Goal: Information Seeking & Learning: Learn about a topic

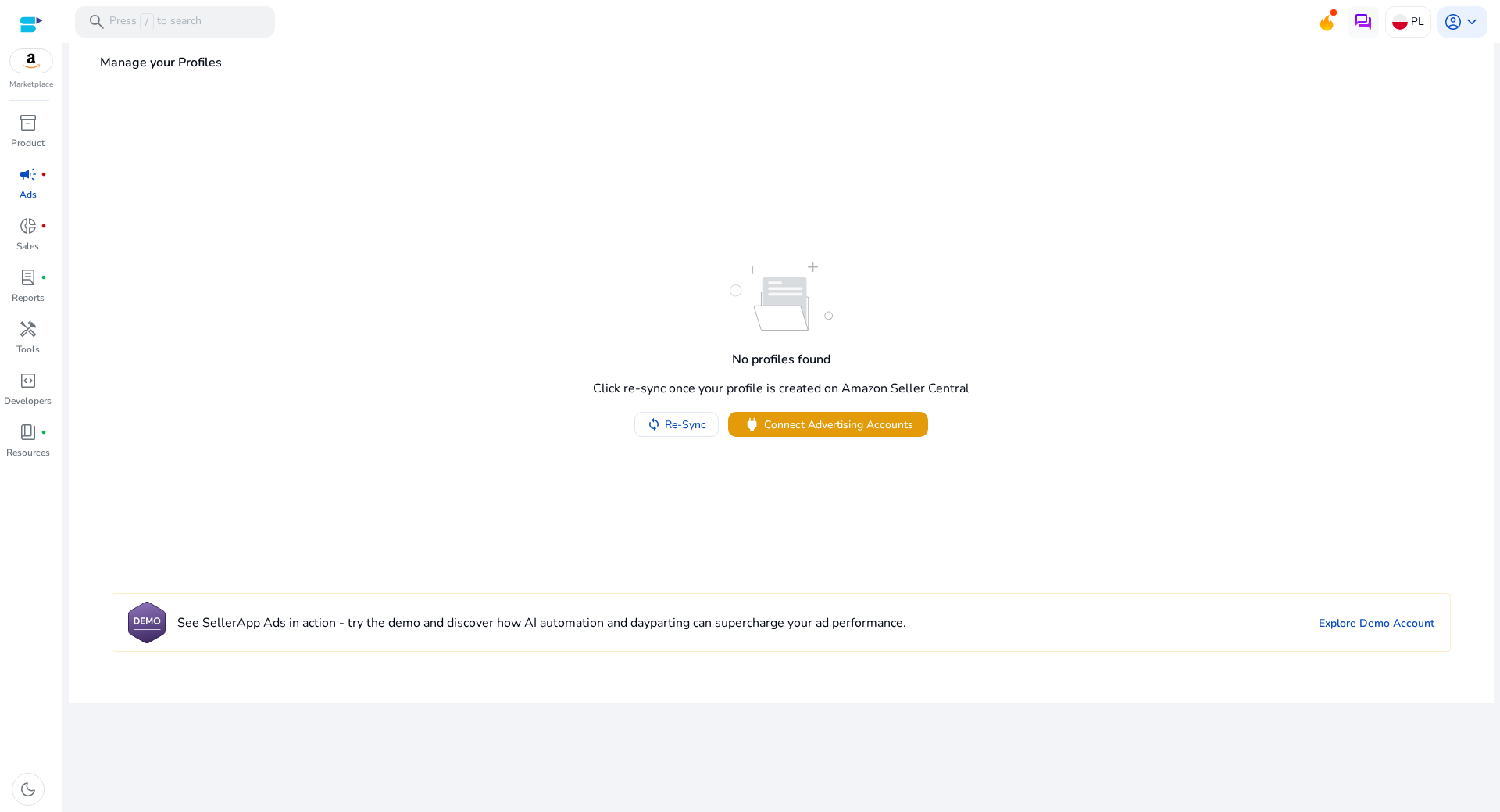
click at [3, 182] on link "campaign fiber_manual_record Ads" at bounding box center [28, 187] width 55 height 52
click at [19, 177] on span "campaign" at bounding box center [28, 174] width 19 height 19
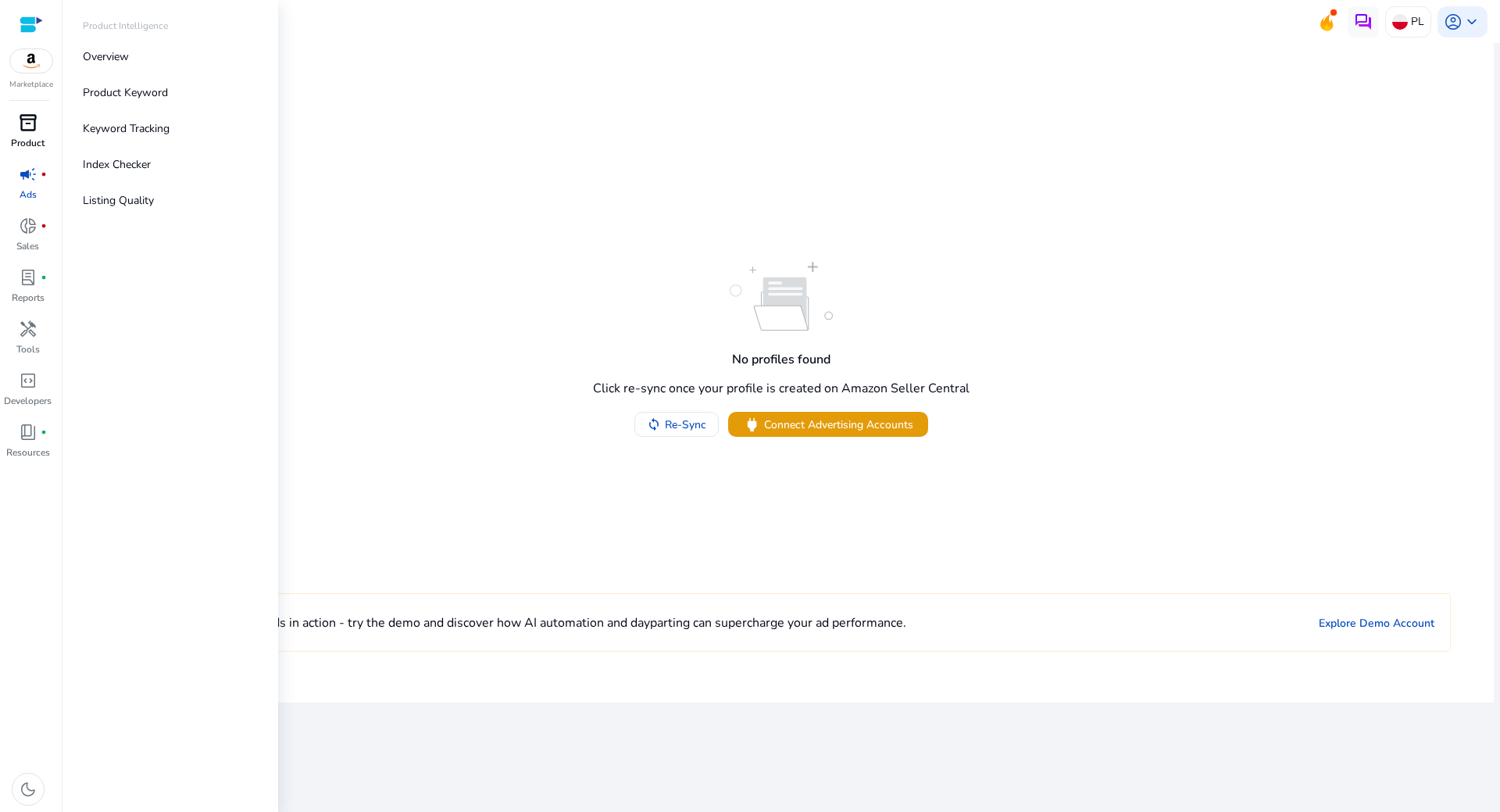
click at [31, 146] on p "Product" at bounding box center [28, 143] width 34 height 14
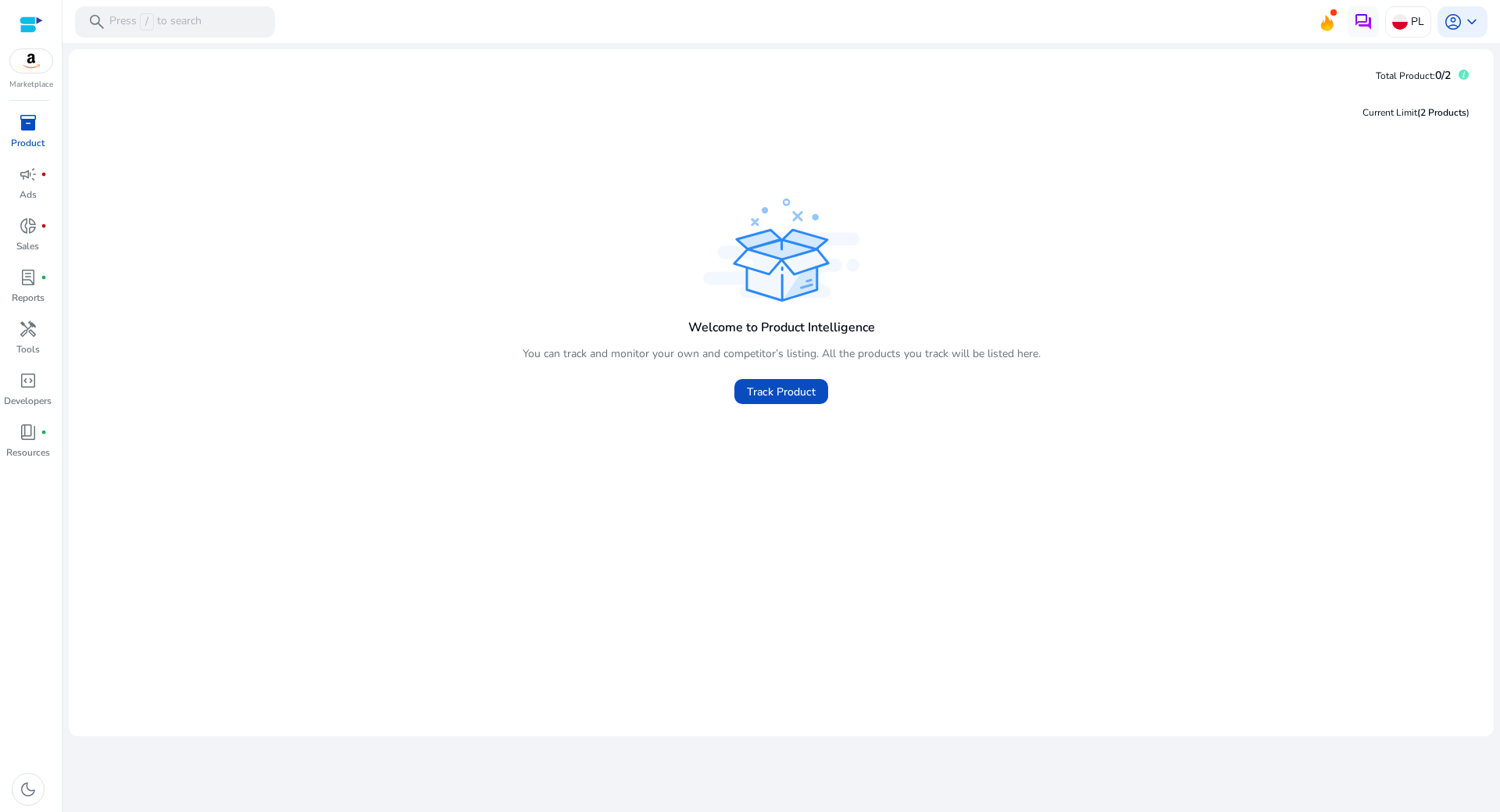
drag, startPoint x: 470, startPoint y: 362, endPoint x: 525, endPoint y: 363, distance: 55.0
click at [470, 362] on div "Welcome to Product Intelligence You can track and monitor your own and competit…" at bounding box center [781, 303] width 1400 height 218
click at [763, 390] on span "Track Product" at bounding box center [781, 391] width 69 height 16
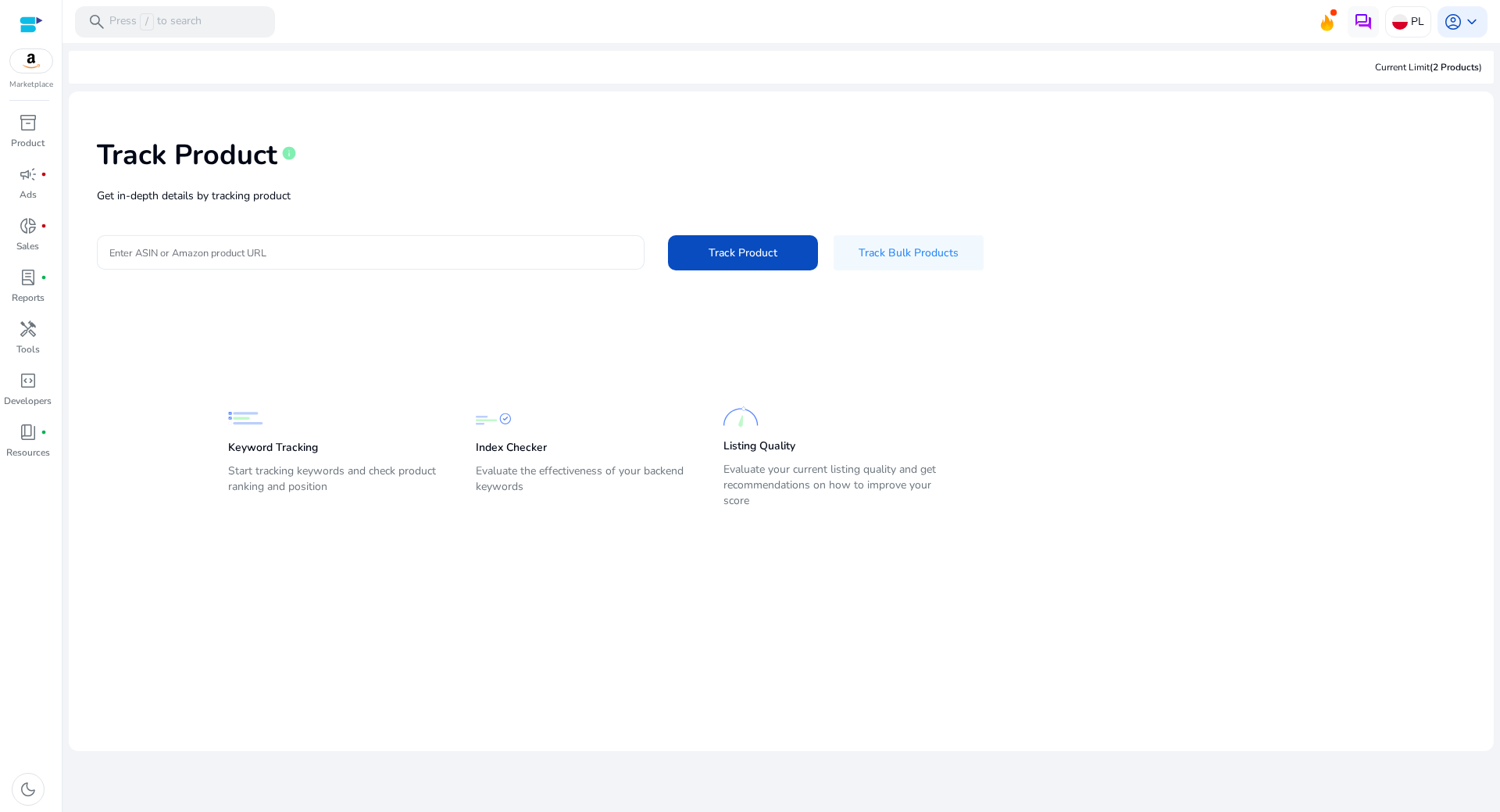
click at [334, 254] on input "Enter ASIN or Amazon product URL" at bounding box center [371, 252] width 523 height 17
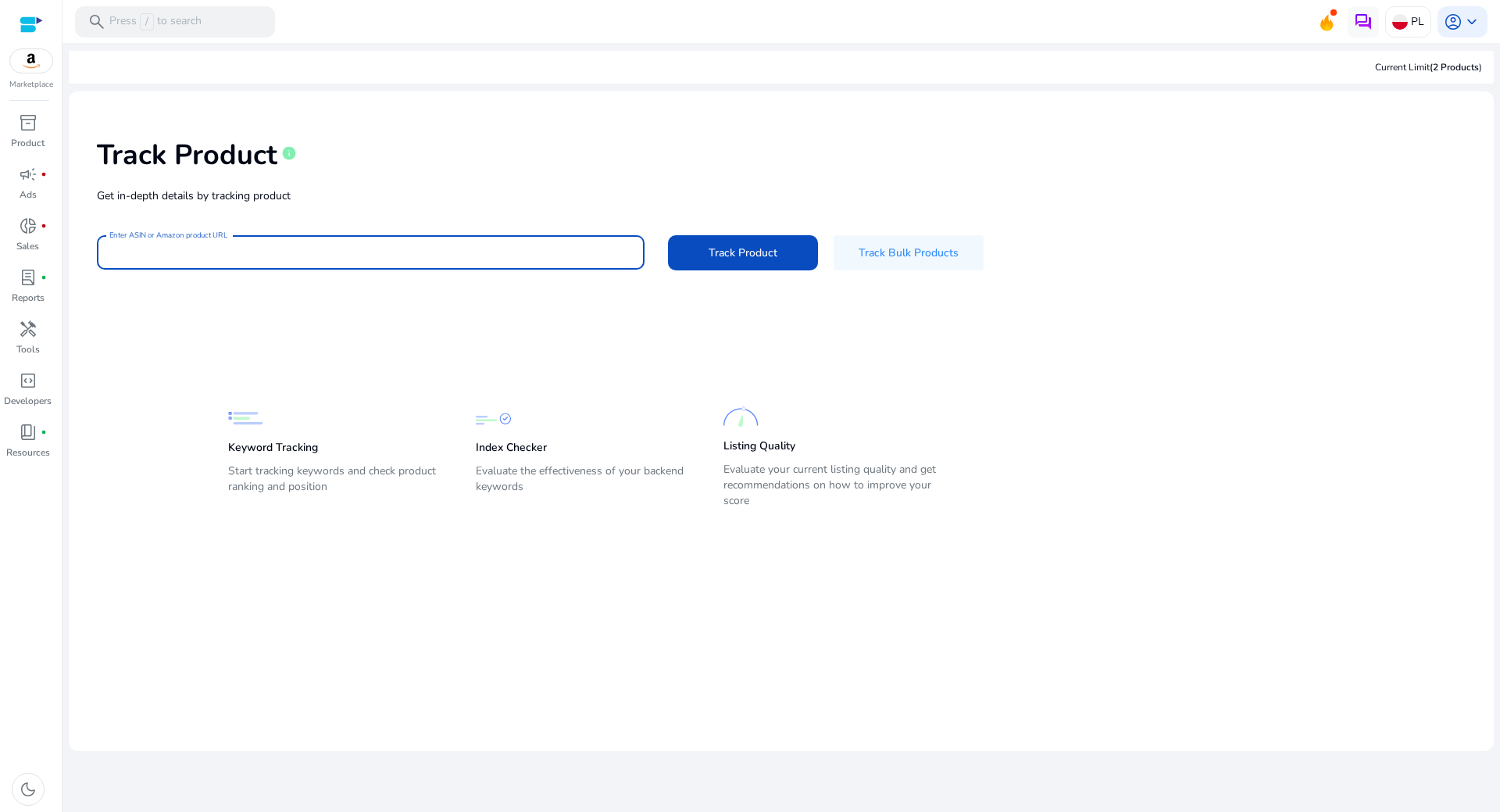
paste input "**********"
type input "**********"
click at [706, 251] on span at bounding box center [743, 252] width 150 height 37
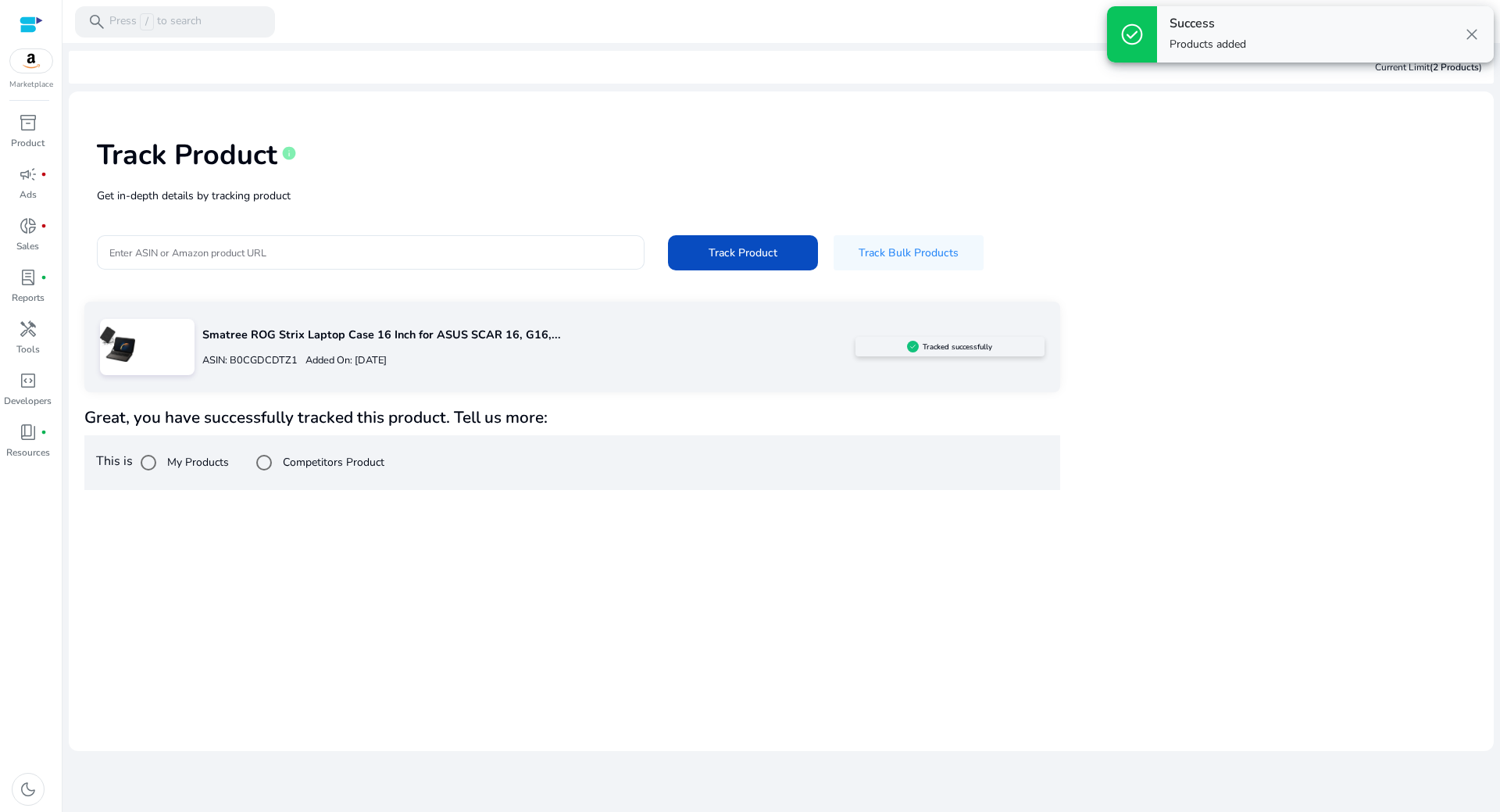
click at [299, 460] on label "Competitors Product" at bounding box center [331, 462] width 104 height 16
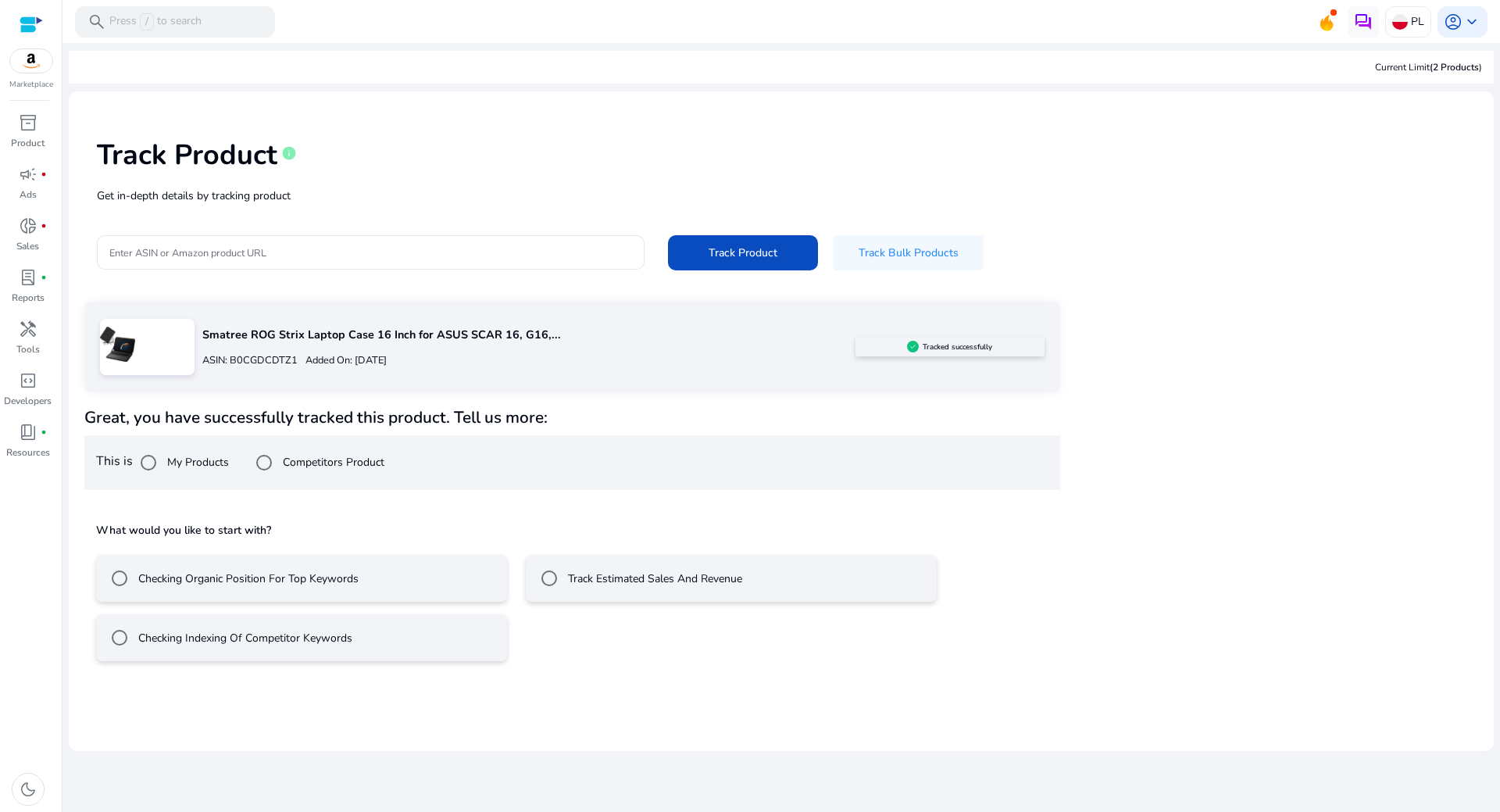
click at [319, 636] on label "Checking Indexing Of Competitor Keywords" at bounding box center [244, 638] width 217 height 16
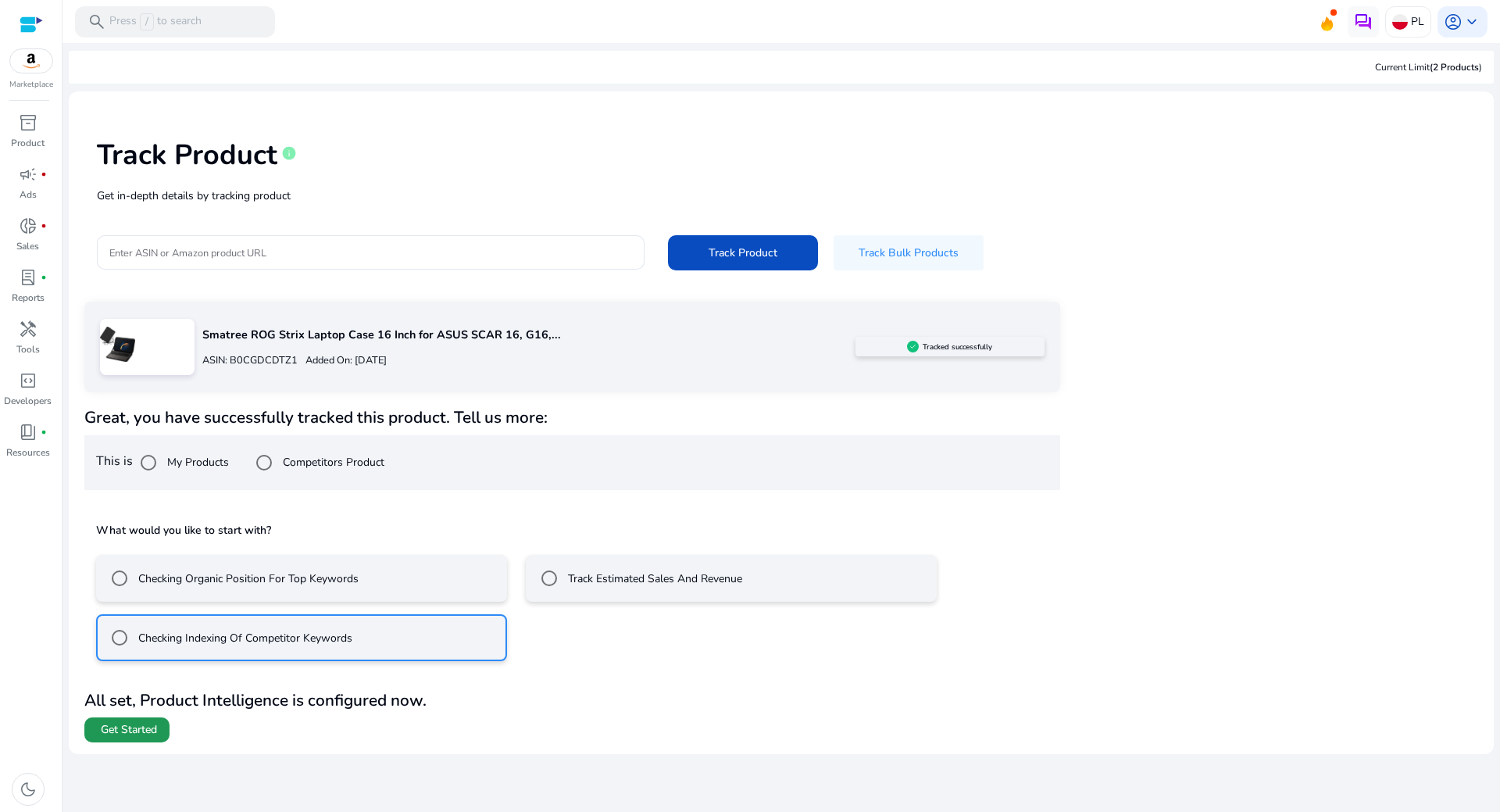
click at [123, 721] on span "Get Started" at bounding box center [129, 729] width 56 height 16
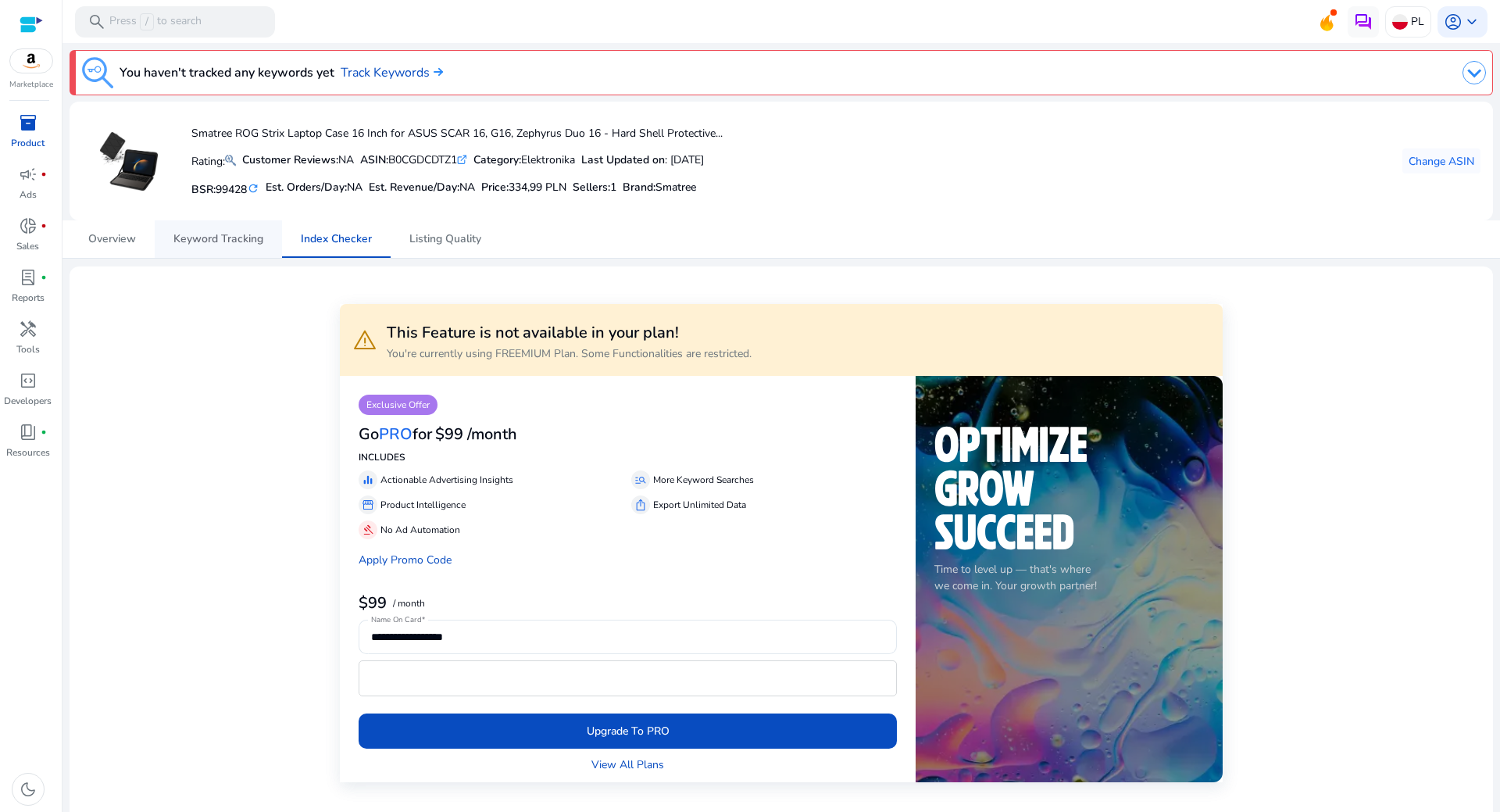
click at [251, 244] on span "Keyword Tracking" at bounding box center [218, 239] width 90 height 11
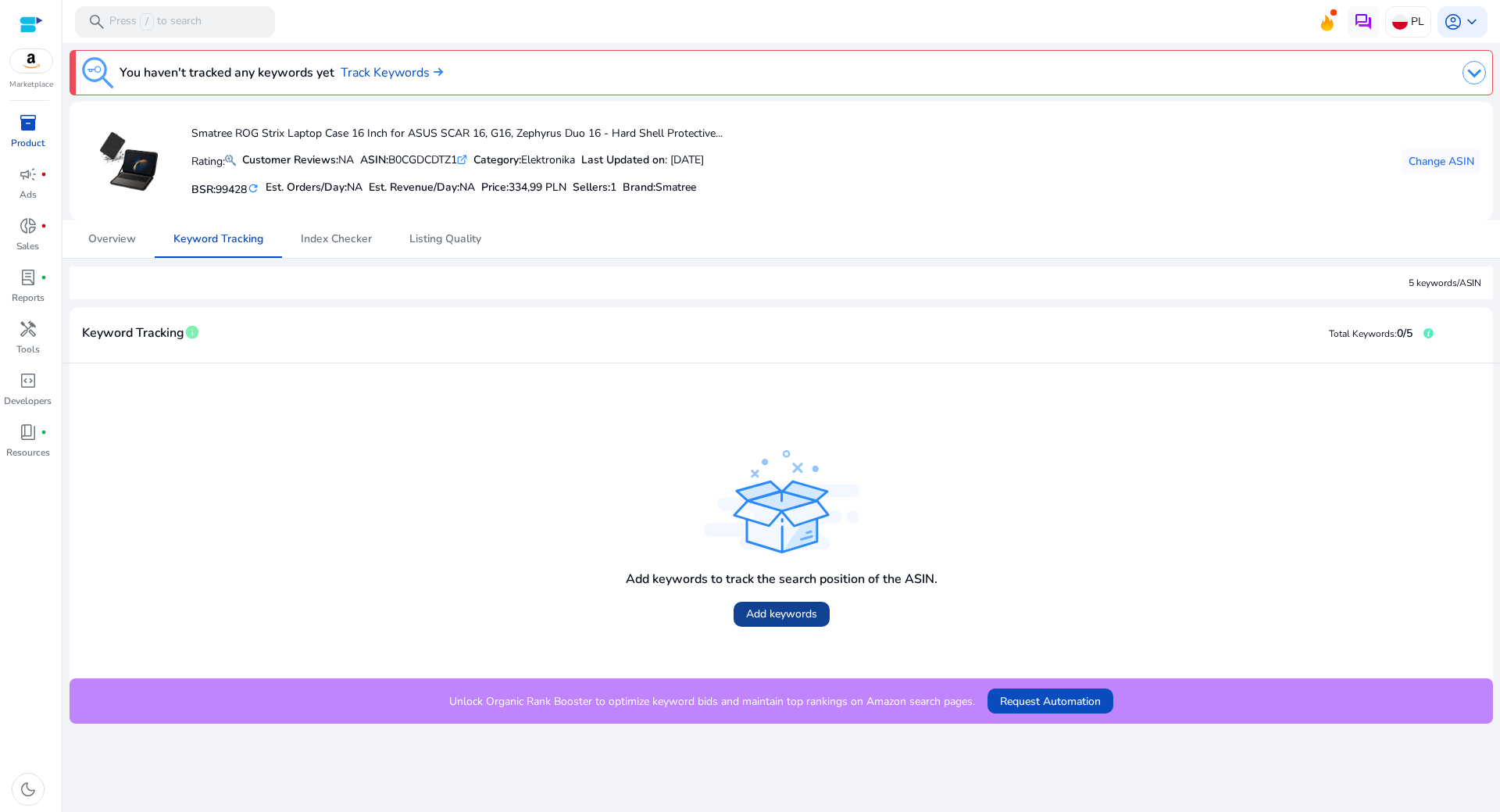
click at [778, 619] on span "Add keywords" at bounding box center [782, 614] width 71 height 16
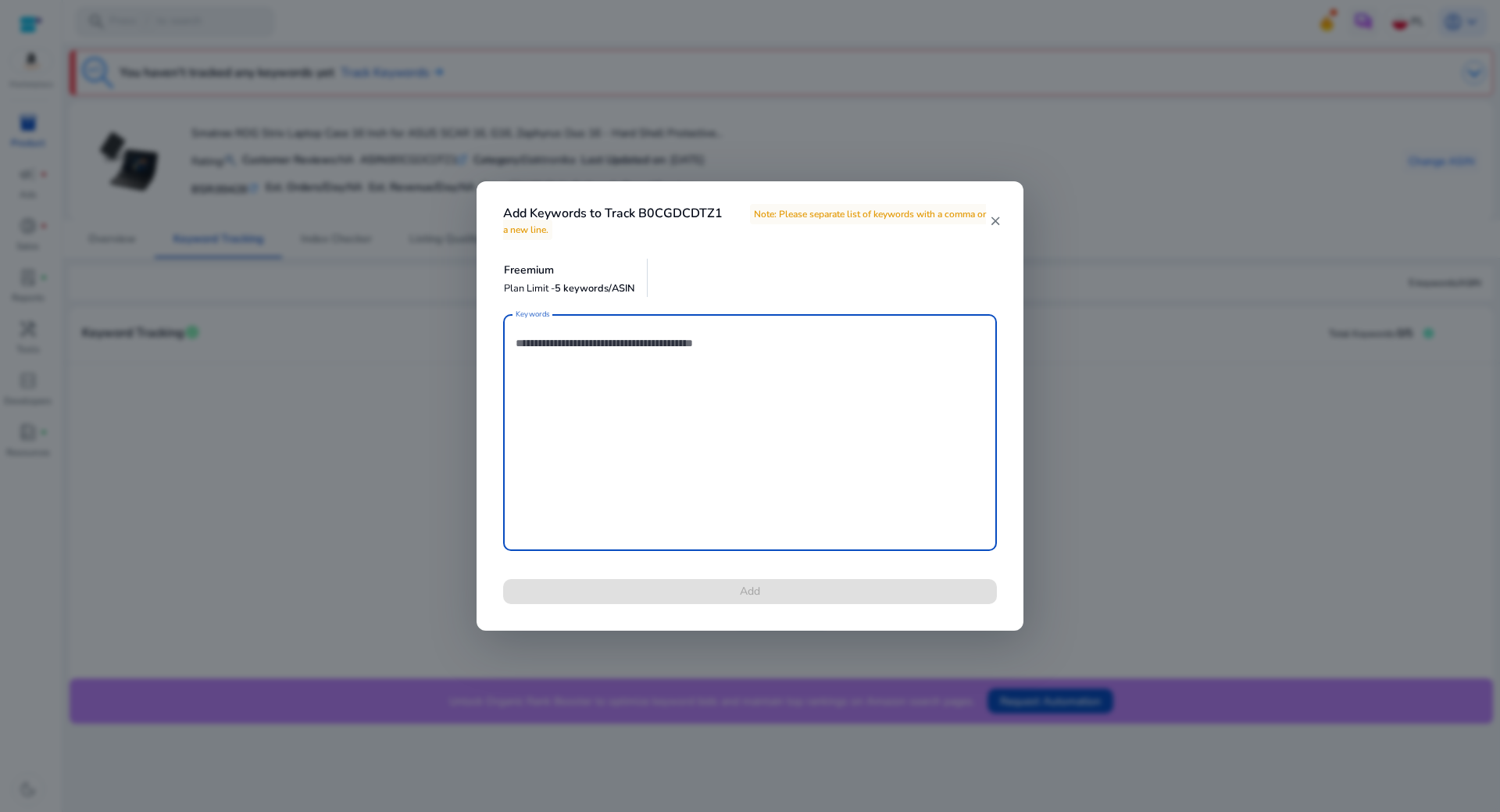
click at [600, 369] on textarea "Keywords" at bounding box center [749, 432] width 469 height 221
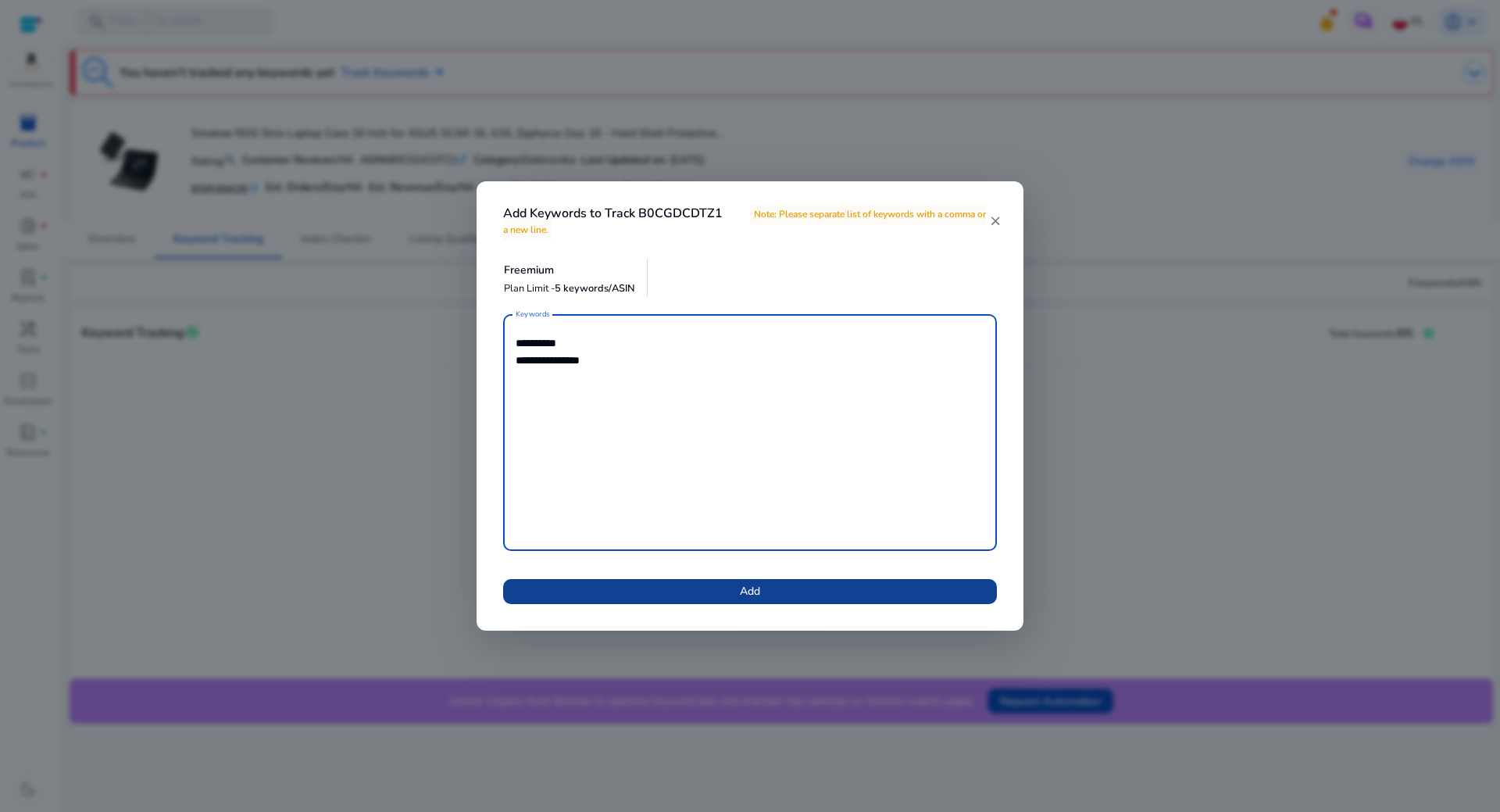
type textarea "**********"
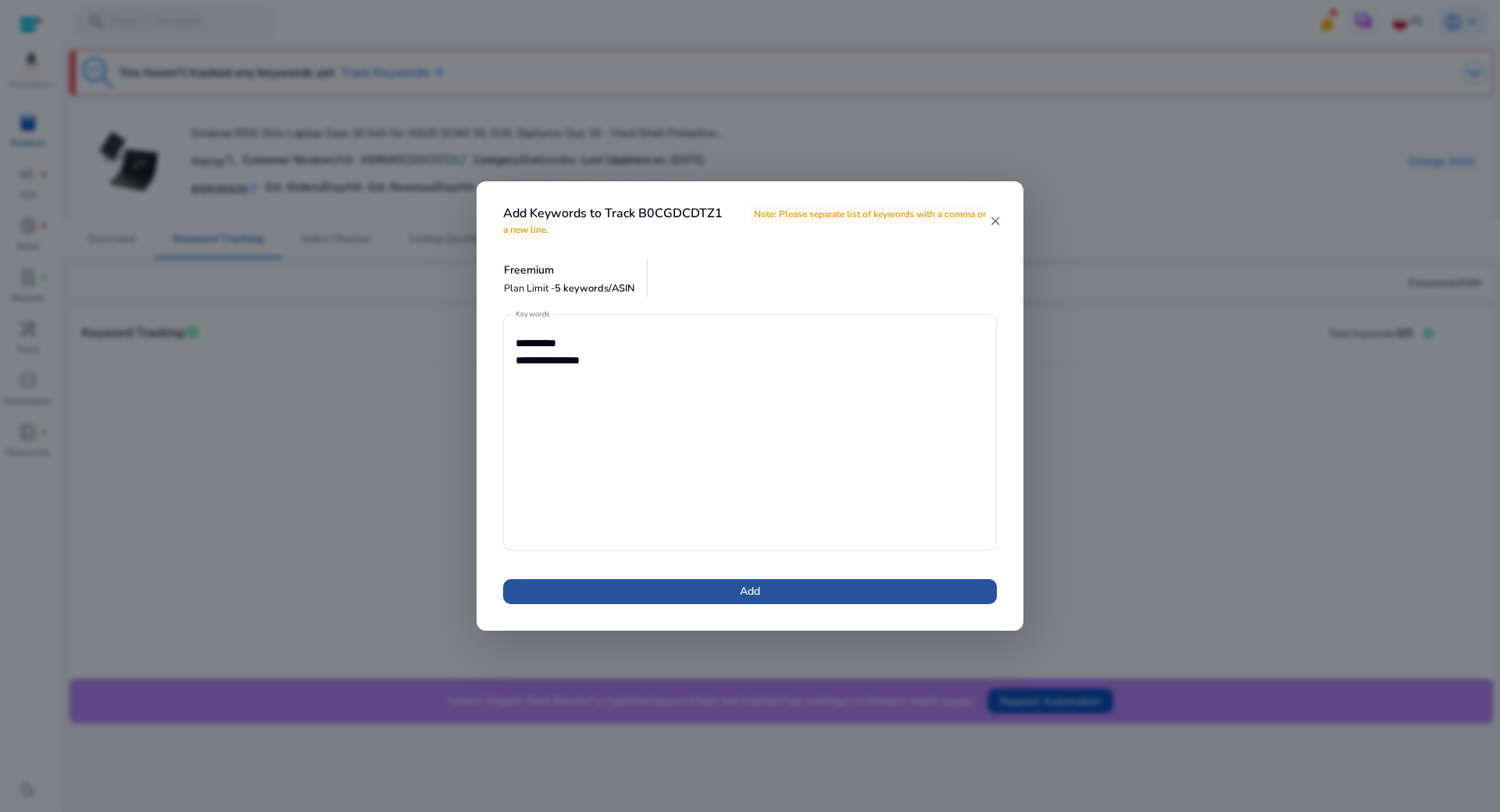
click at [610, 595] on span at bounding box center [750, 591] width 494 height 37
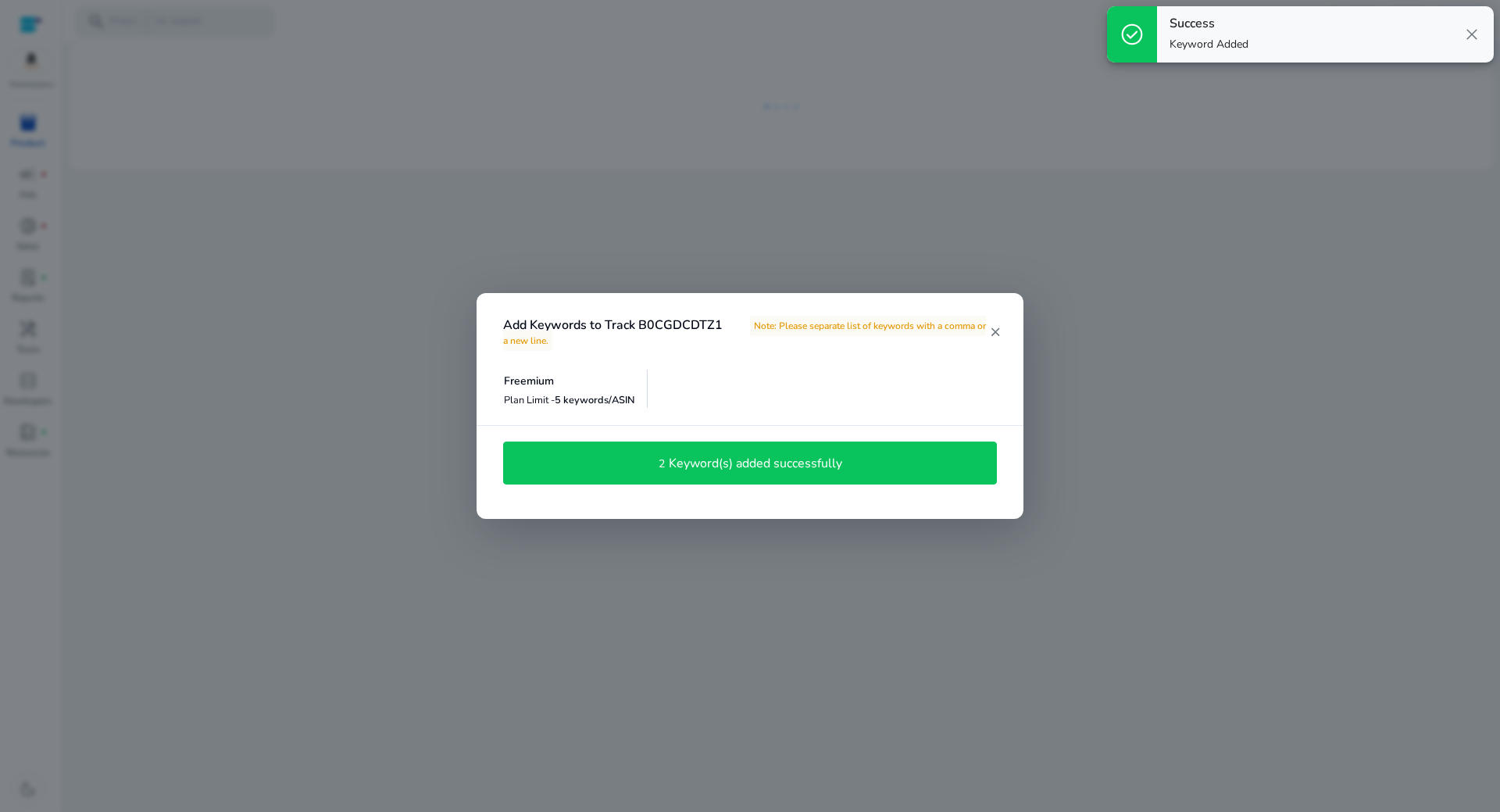
click at [787, 477] on div "2 Keyword(s) added successfully" at bounding box center [750, 463] width 494 height 44
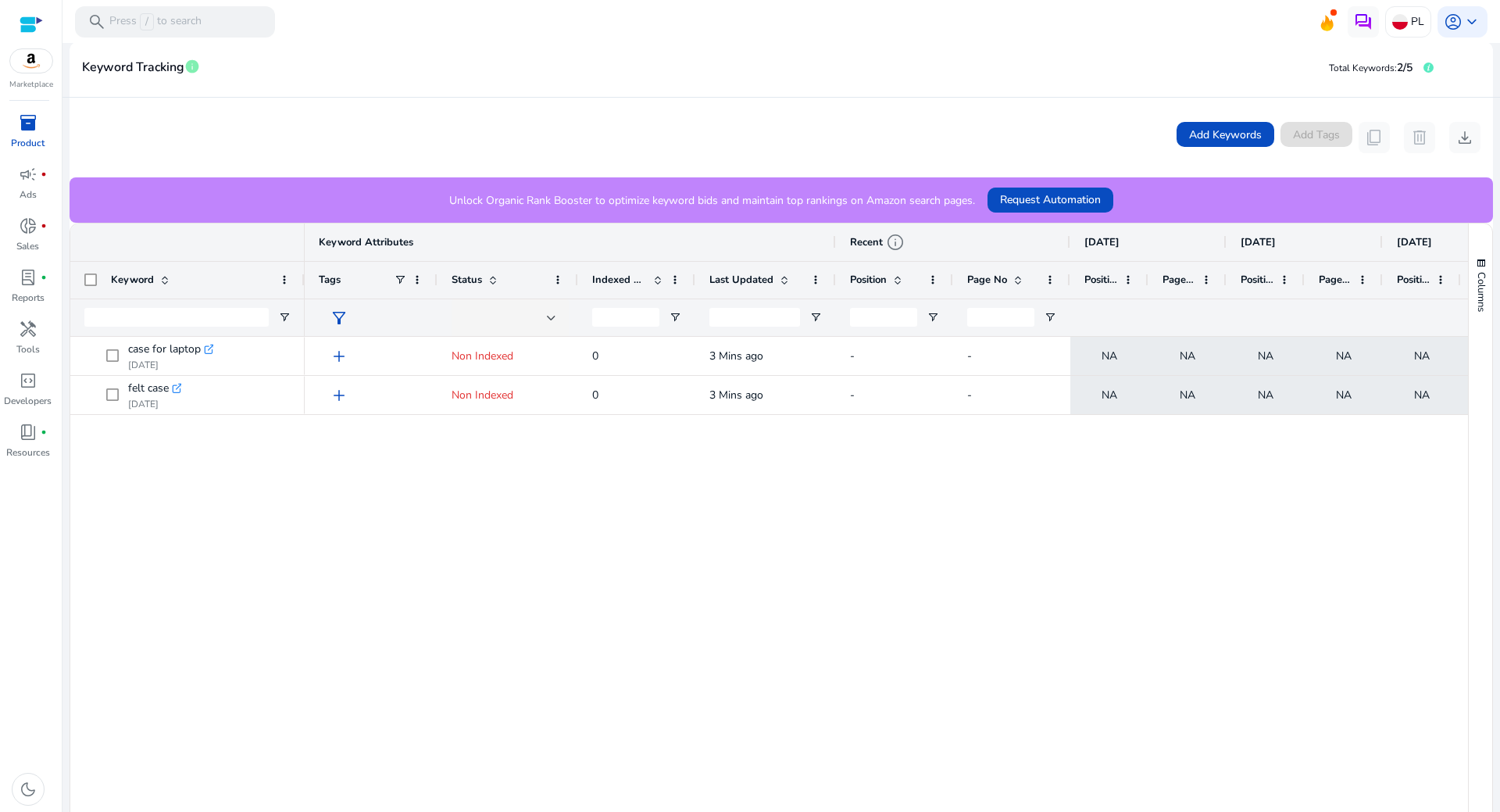
scroll to position [235, 0]
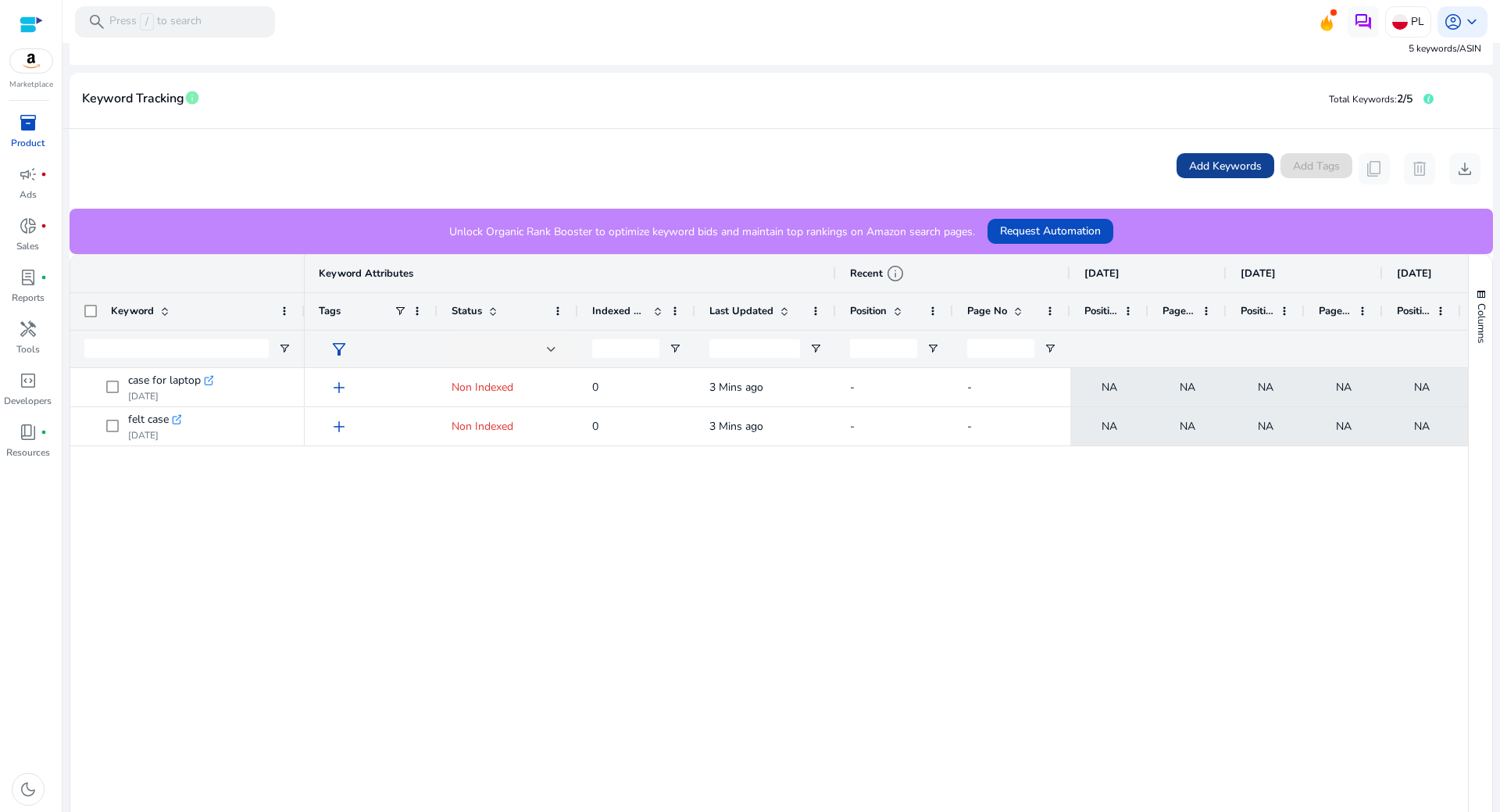
click at [1207, 165] on span "Add Keywords" at bounding box center [1226, 166] width 72 height 16
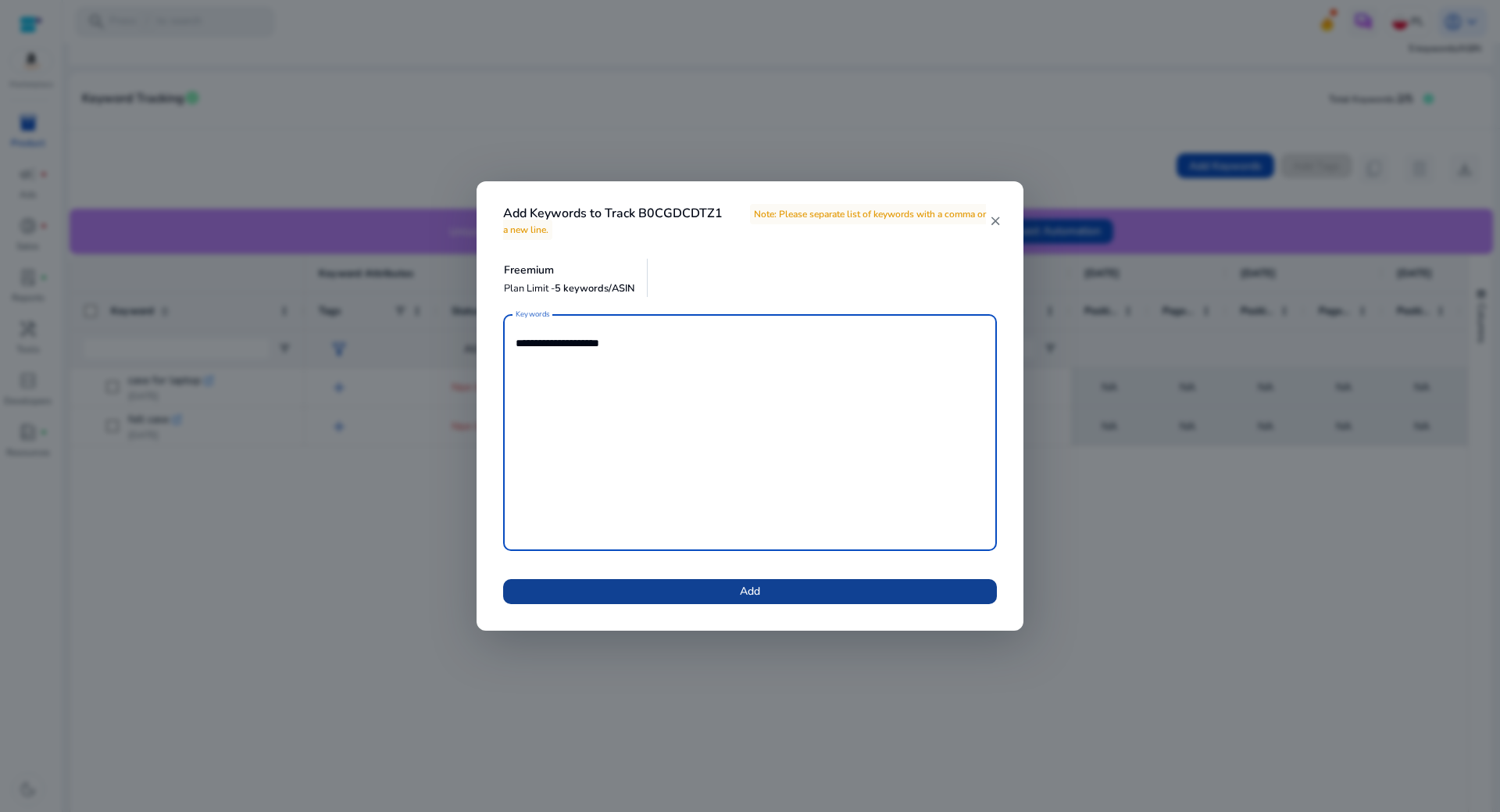
type textarea "**********"
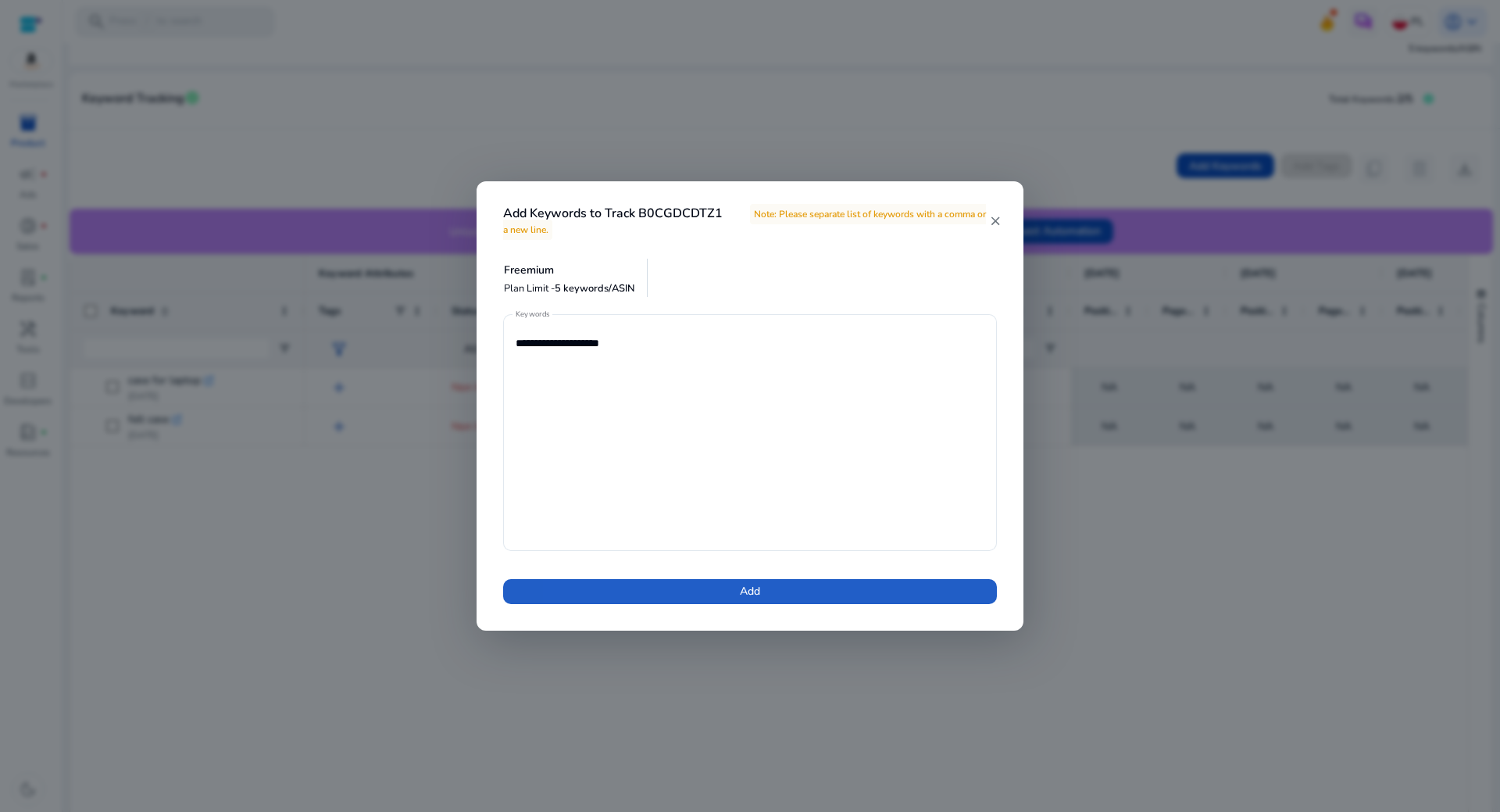
click at [671, 594] on span at bounding box center [750, 591] width 494 height 37
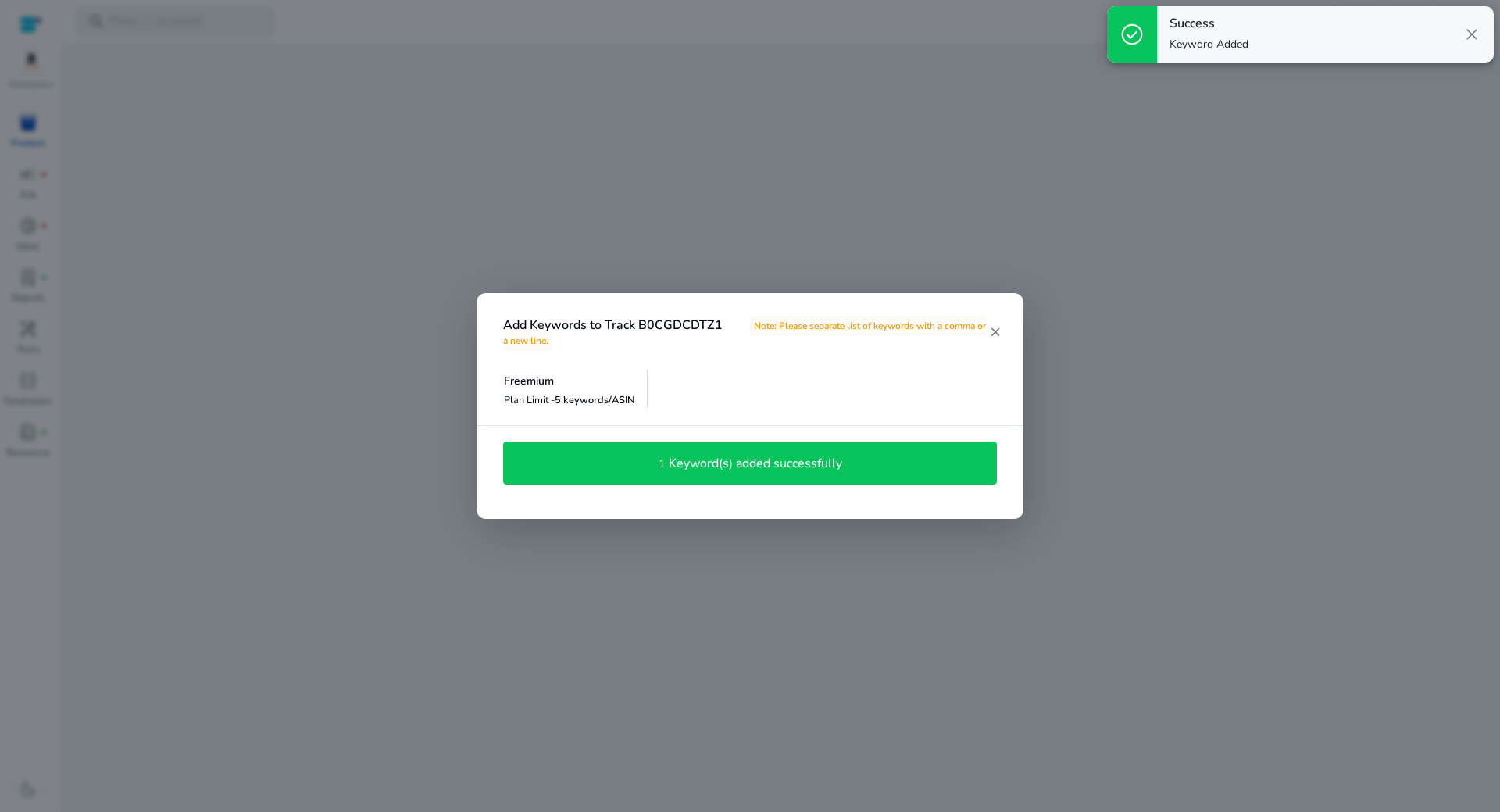
click at [708, 464] on h4 "Keyword(s) added successfully" at bounding box center [755, 463] width 173 height 15
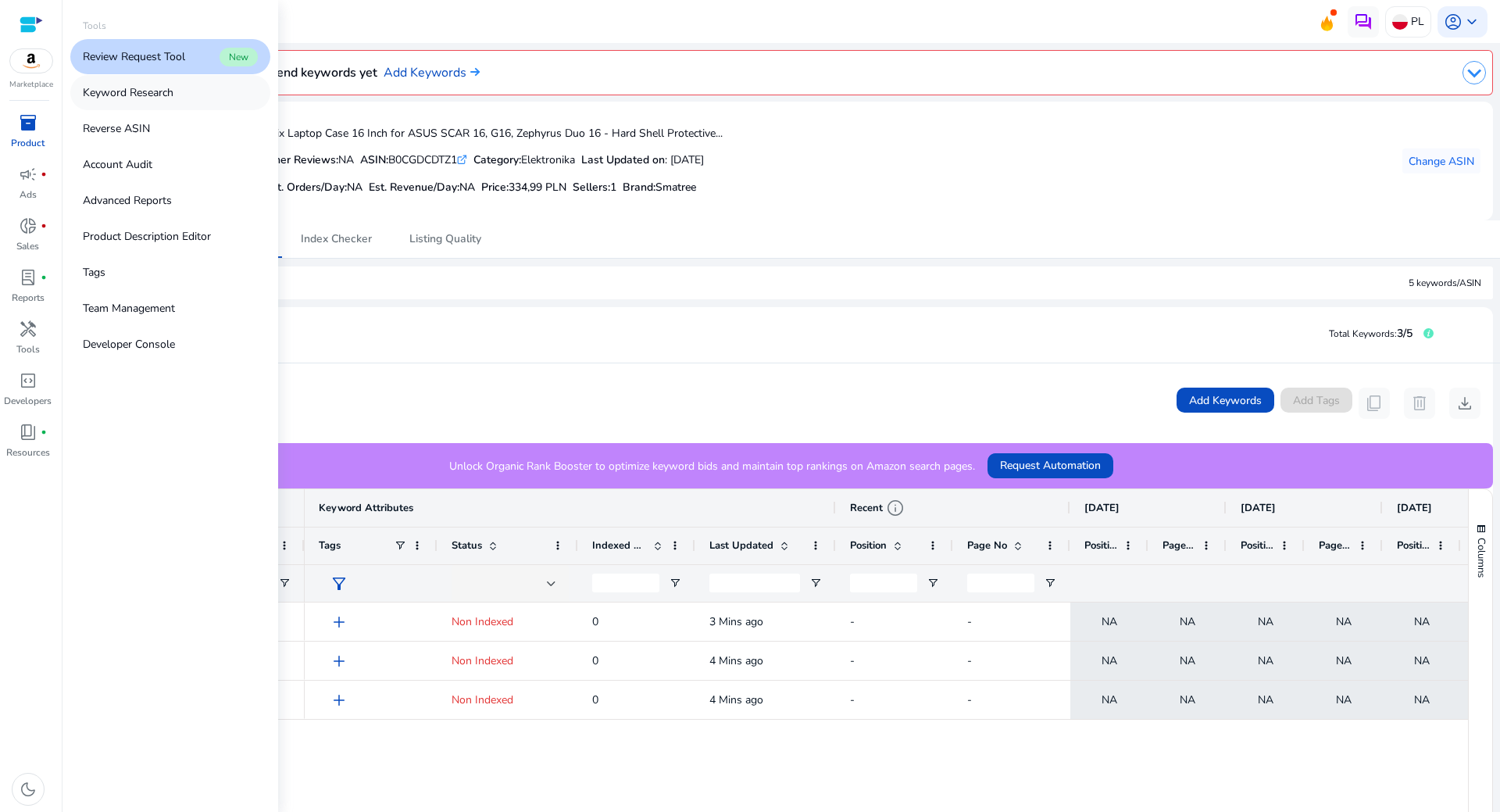
click at [159, 85] on link "Keyword Research" at bounding box center [170, 92] width 200 height 35
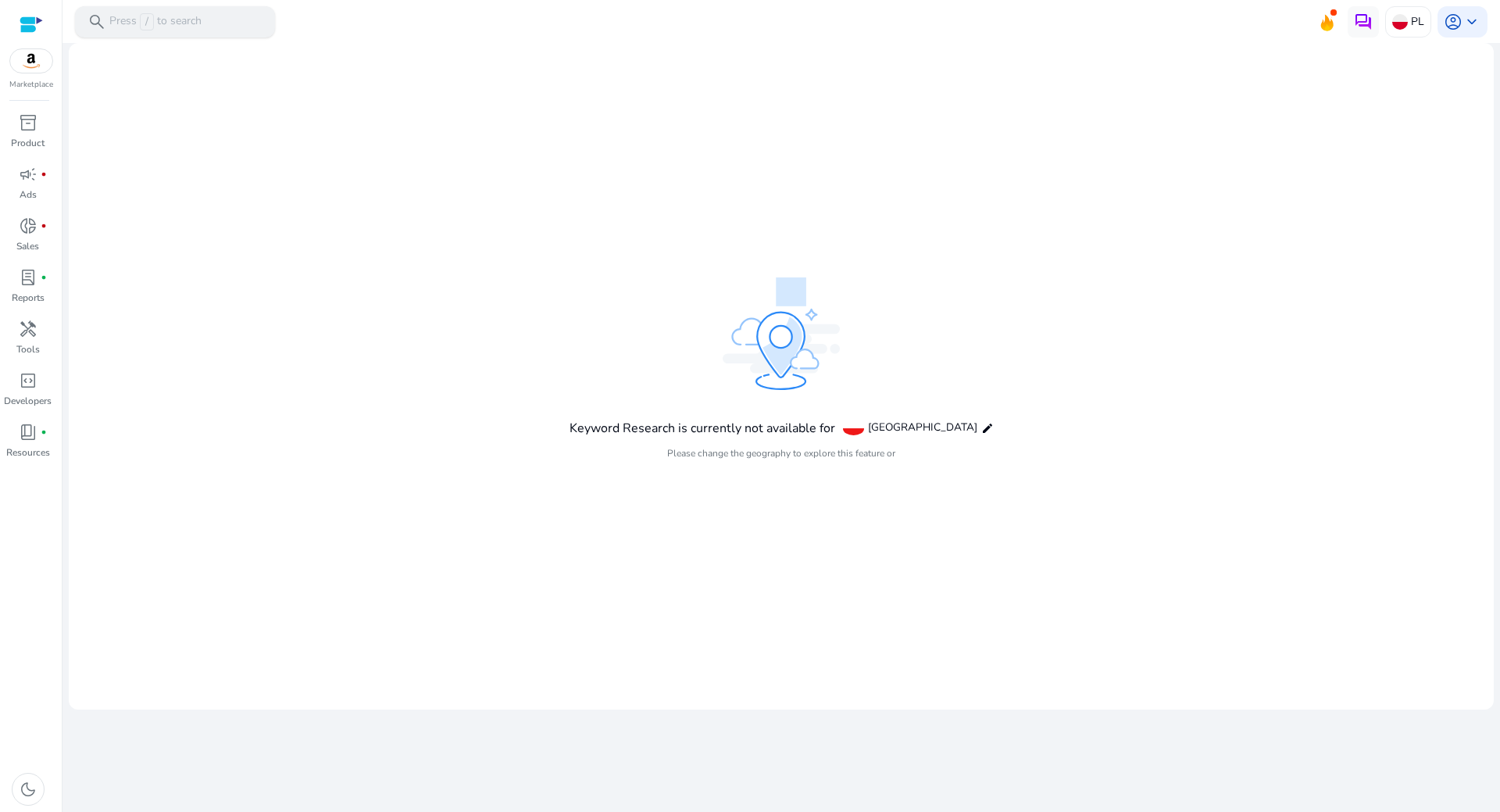
click at [226, 12] on div "search Press / to search" at bounding box center [175, 22] width 200 height 31
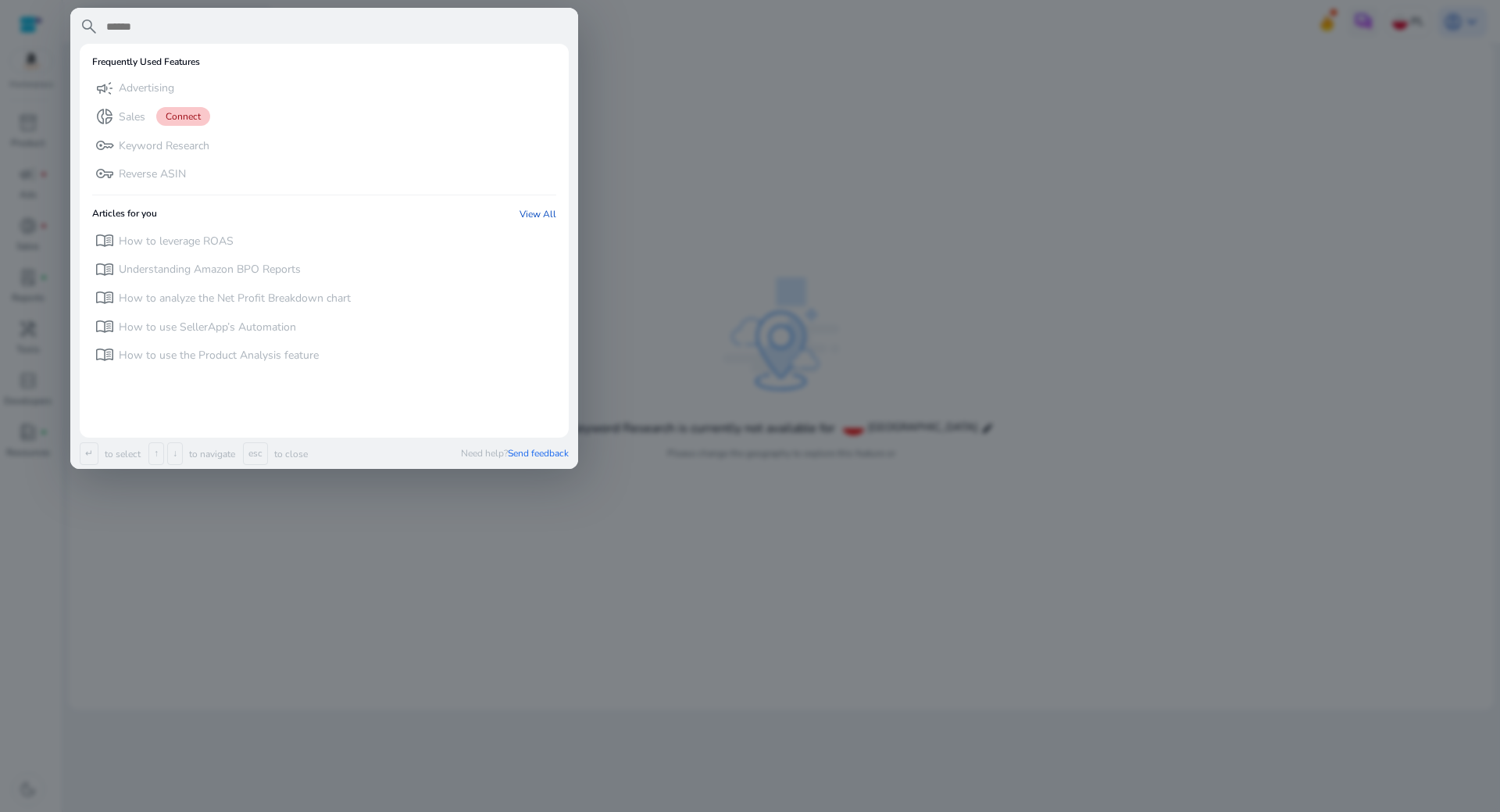
click at [794, 247] on div at bounding box center [750, 406] width 1500 height 812
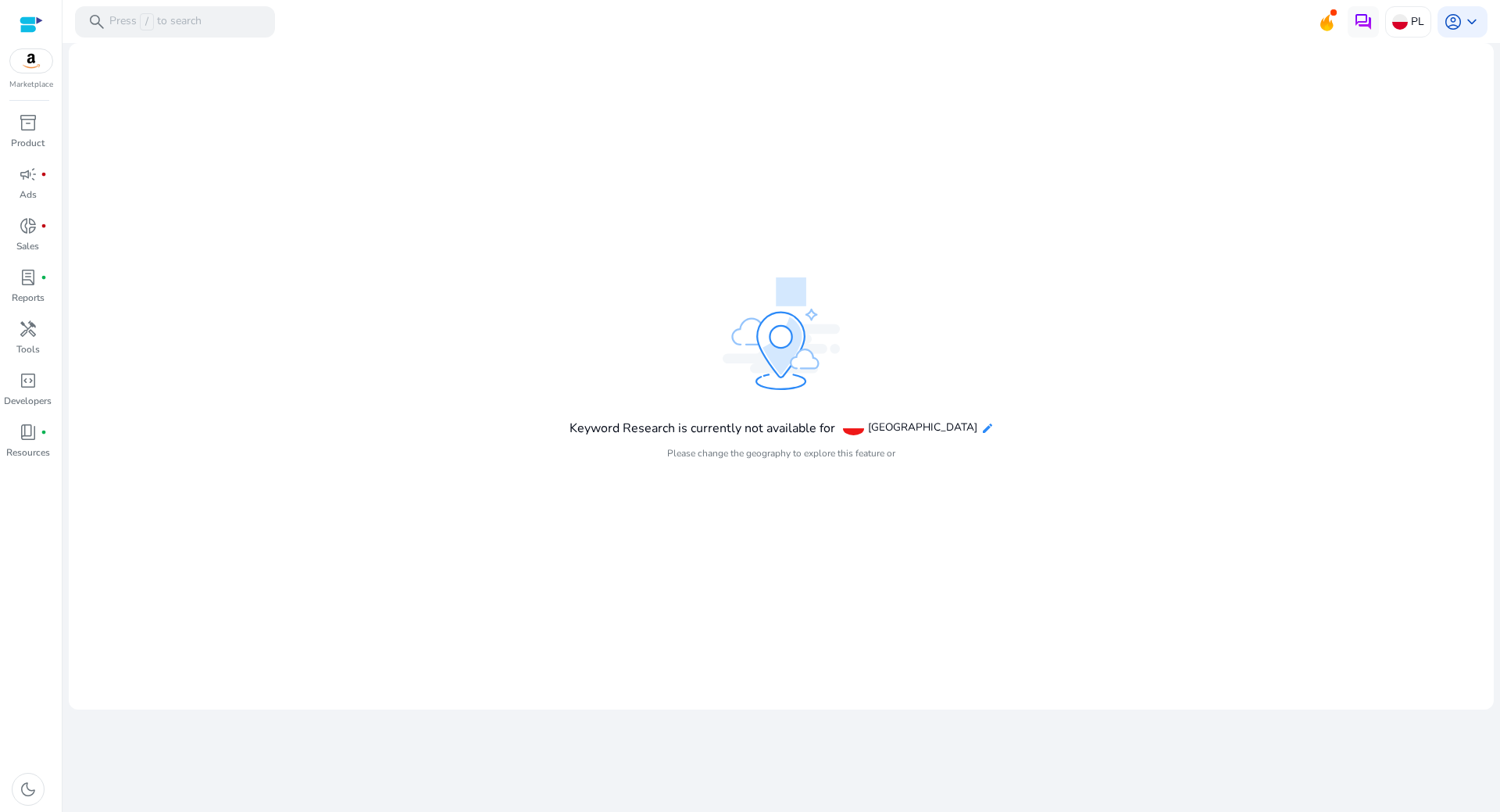
click at [981, 428] on mat-icon "edit" at bounding box center [987, 428] width 12 height 12
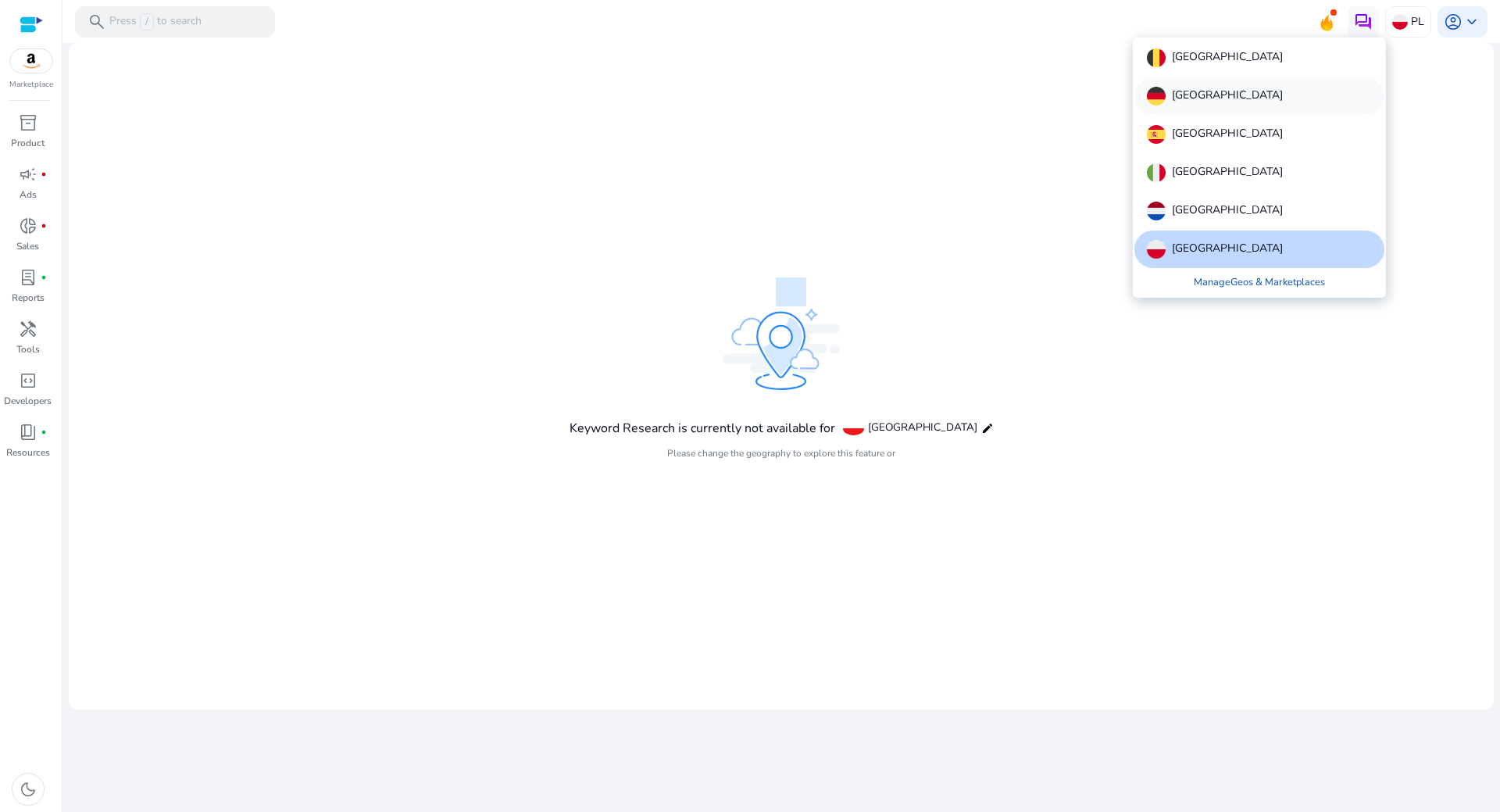
click at [1192, 98] on p "[GEOGRAPHIC_DATA]" at bounding box center [1227, 96] width 111 height 19
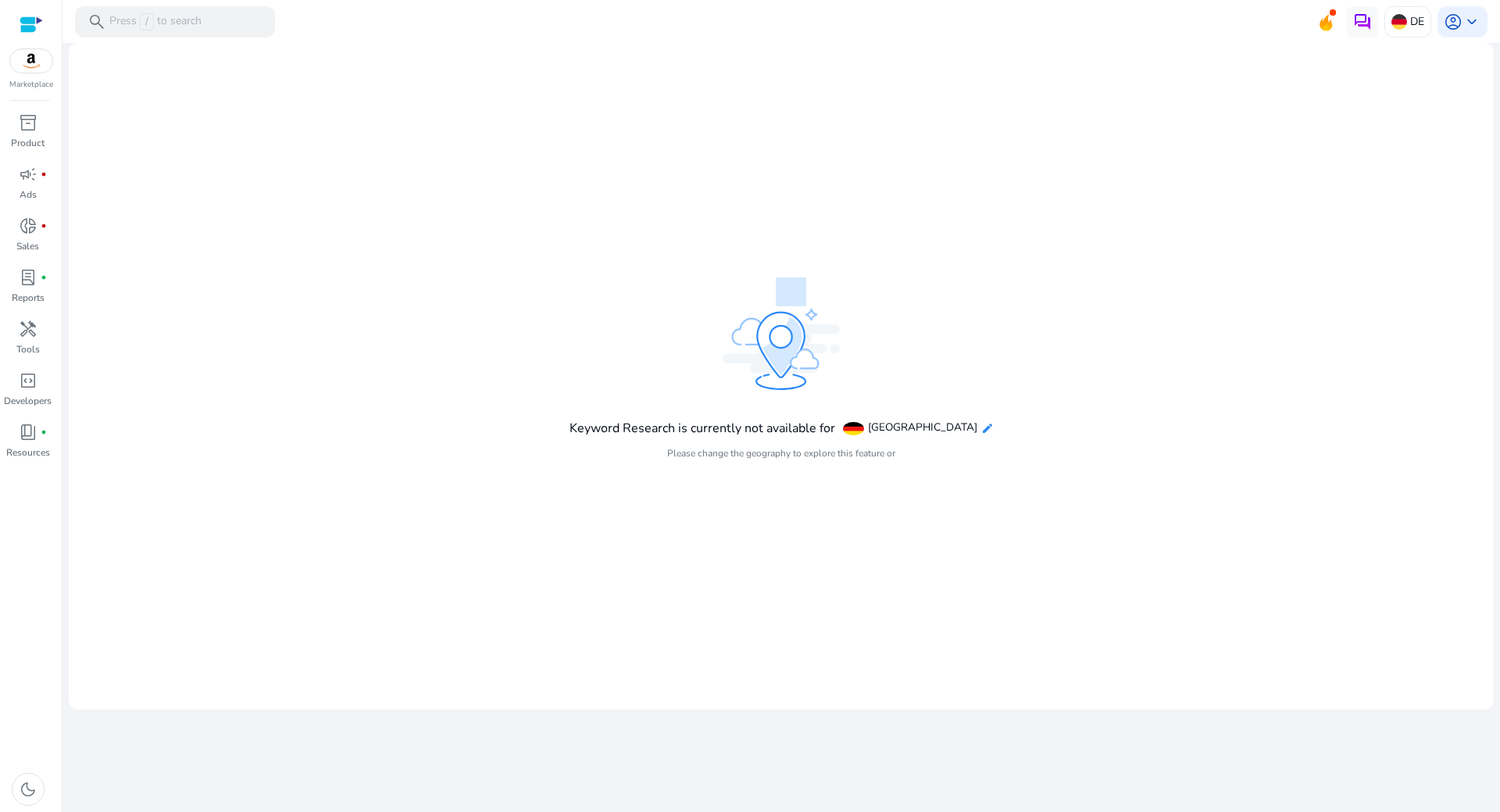
click at [981, 426] on mat-icon "edit" at bounding box center [987, 428] width 12 height 12
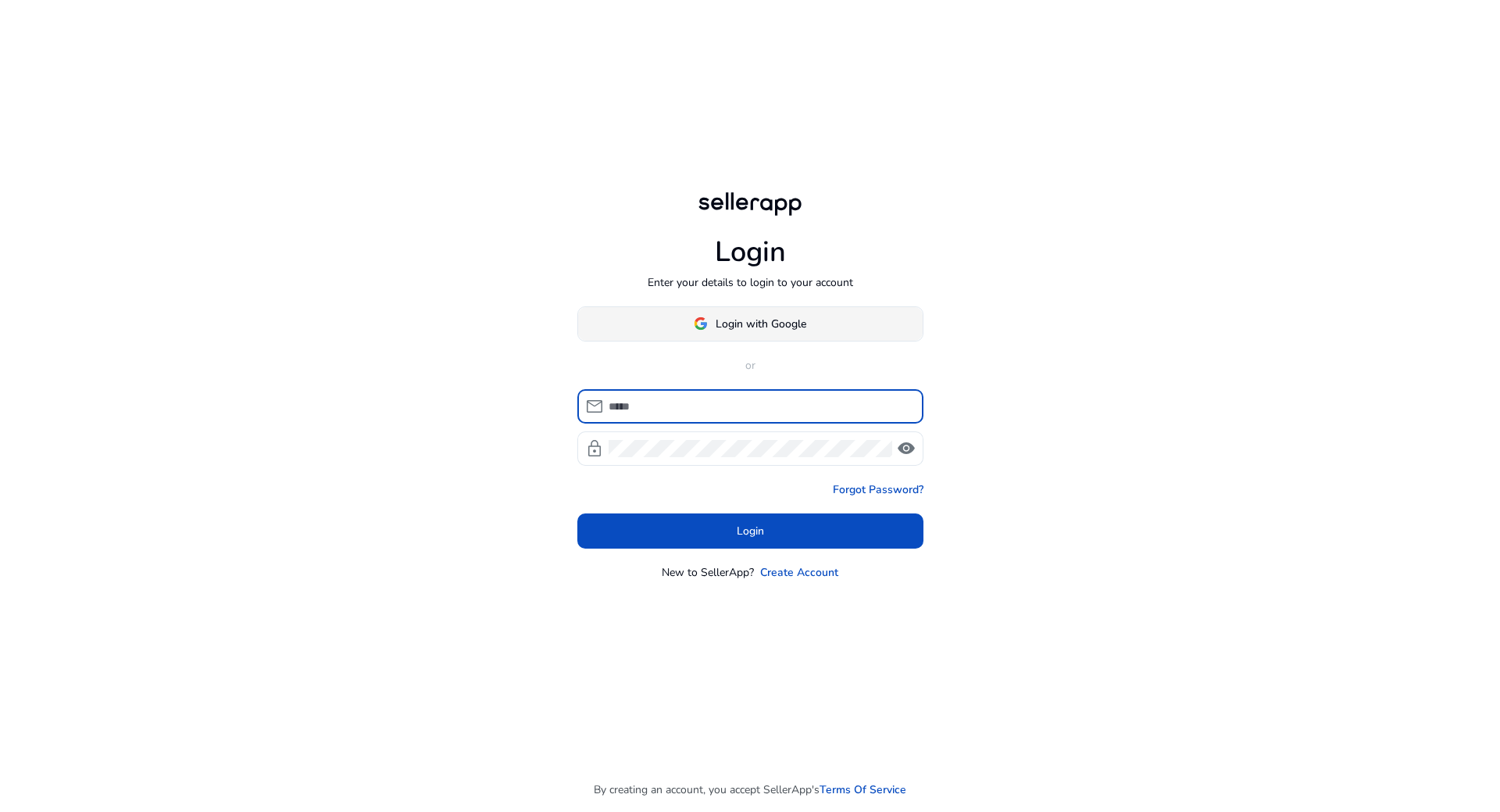
click at [696, 318] on img at bounding box center [701, 324] width 14 height 14
